Goal: Information Seeking & Learning: Check status

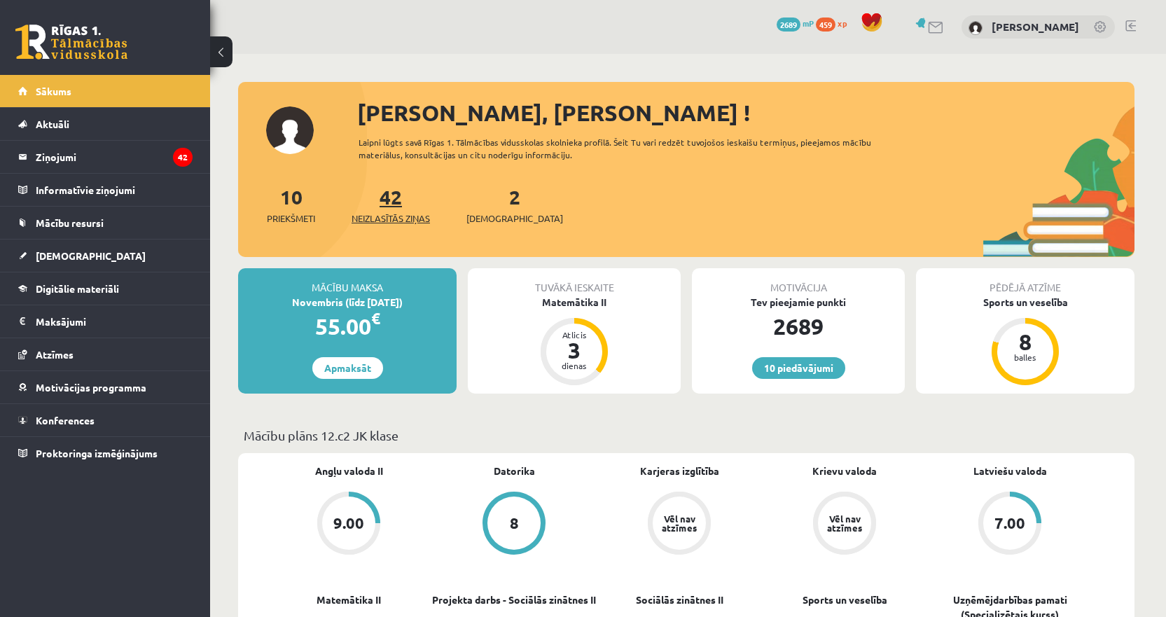
click at [401, 203] on link "42 Neizlasītās ziņas" at bounding box center [391, 204] width 78 height 41
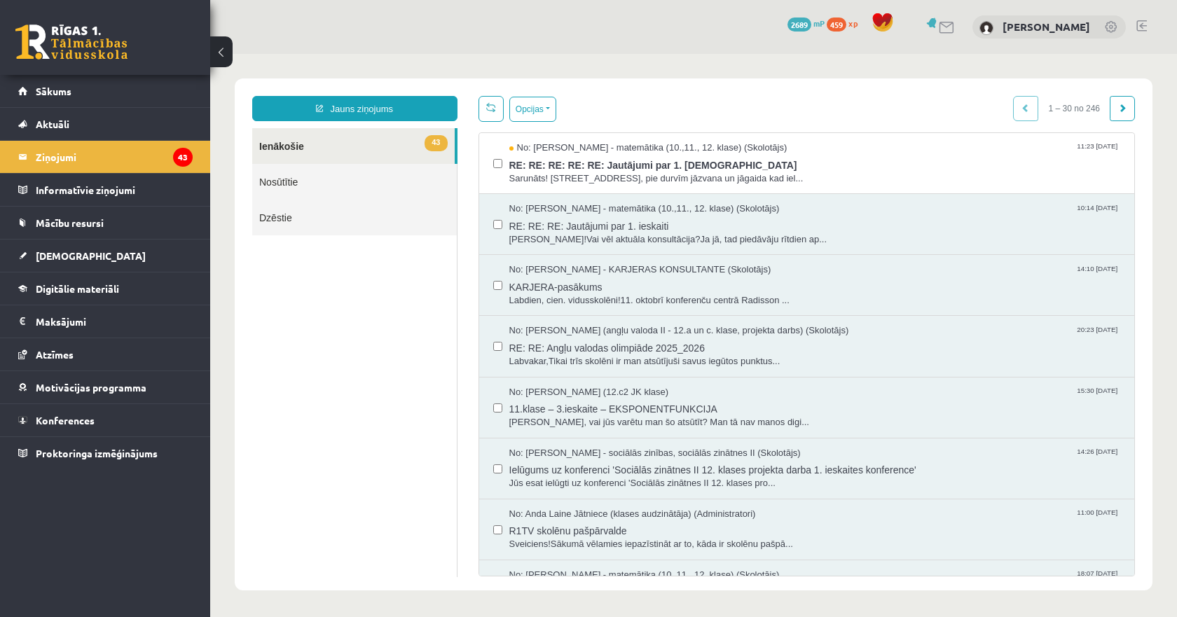
click at [63, 45] on link at bounding box center [71, 42] width 112 height 35
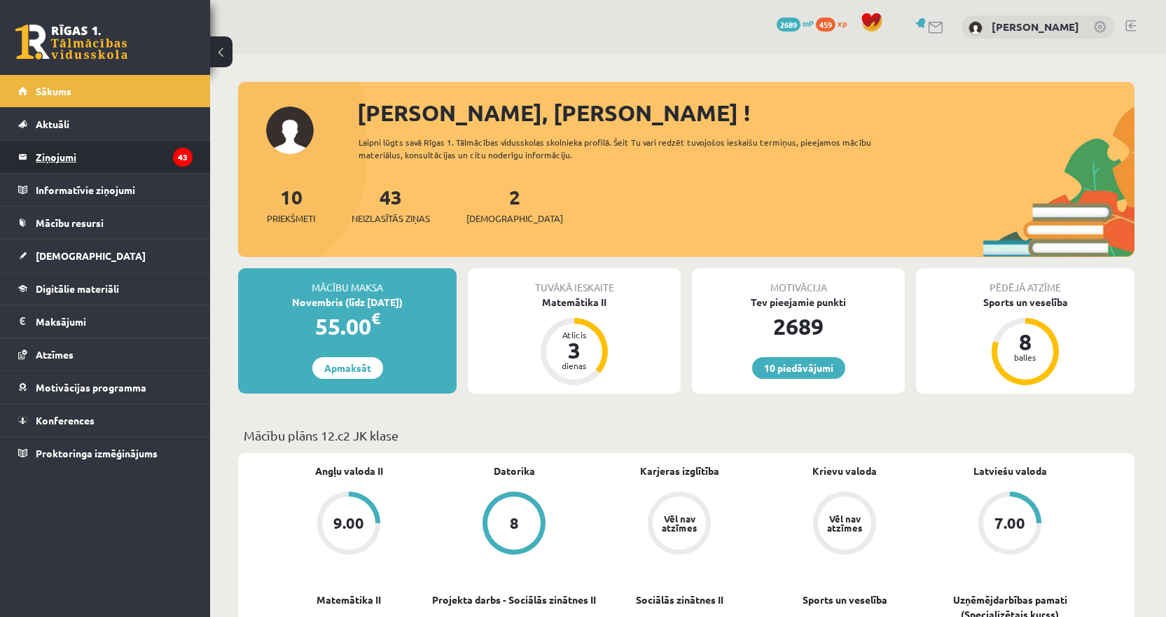
click at [118, 163] on legend "Ziņojumi 43" at bounding box center [114, 157] width 157 height 32
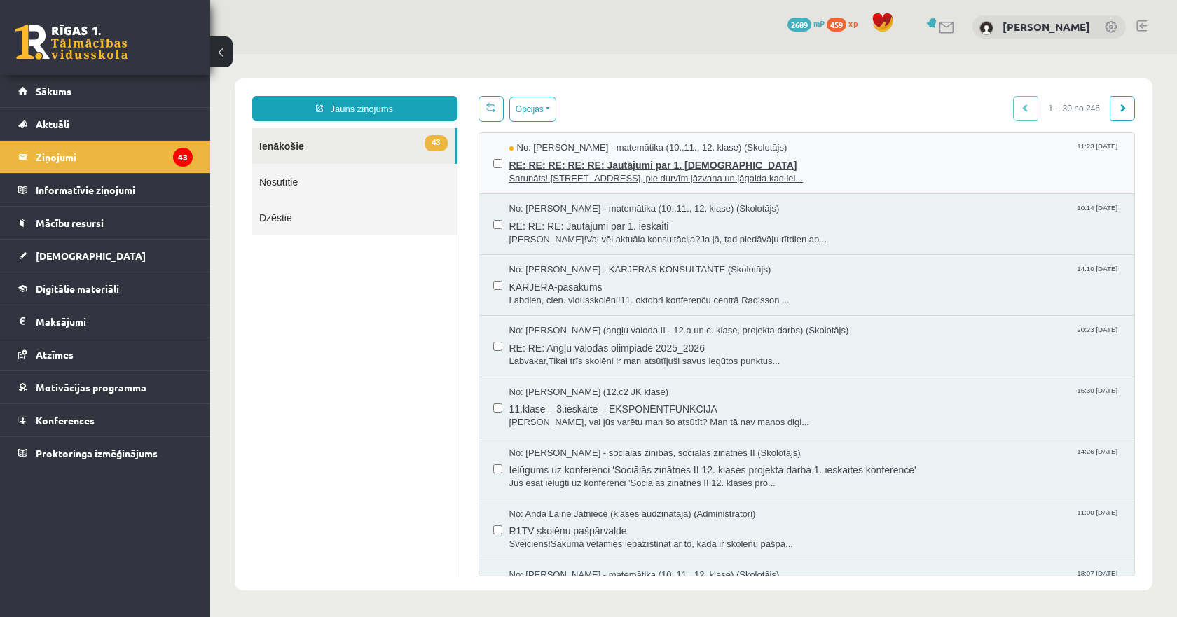
click at [647, 165] on span "RE: RE: RE: RE: RE: Jautājumi par 1. [DEMOGRAPHIC_DATA]" at bounding box center [814, 164] width 611 height 18
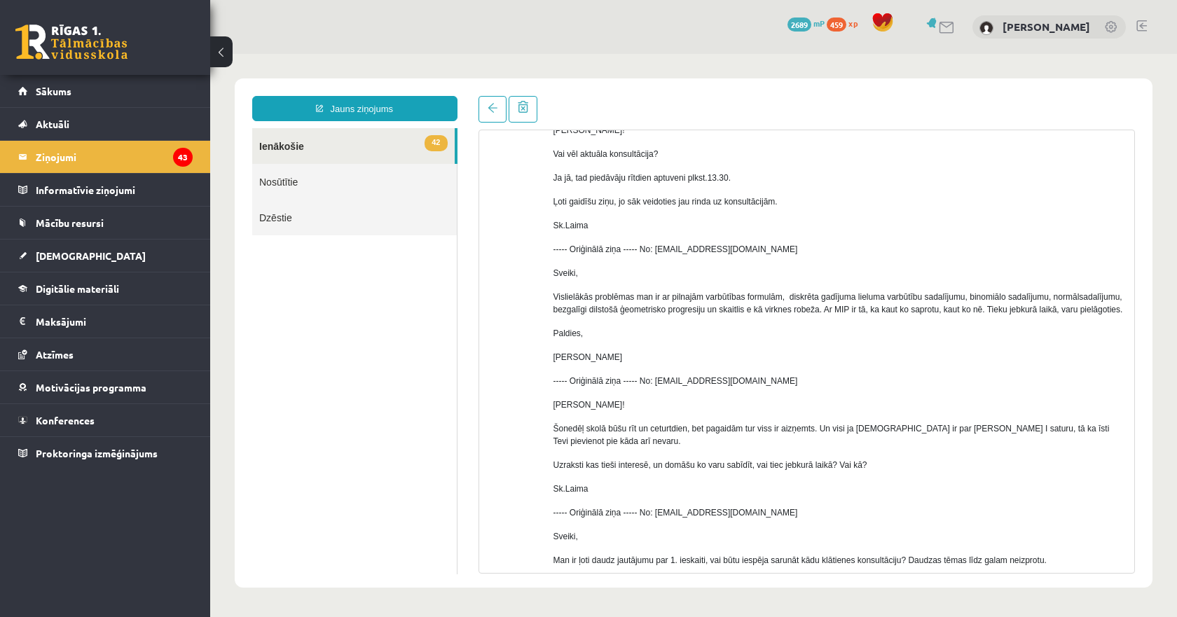
scroll to position [295, 0]
click at [95, 27] on link at bounding box center [71, 42] width 112 height 35
